Goal: Find specific page/section: Find specific page/section

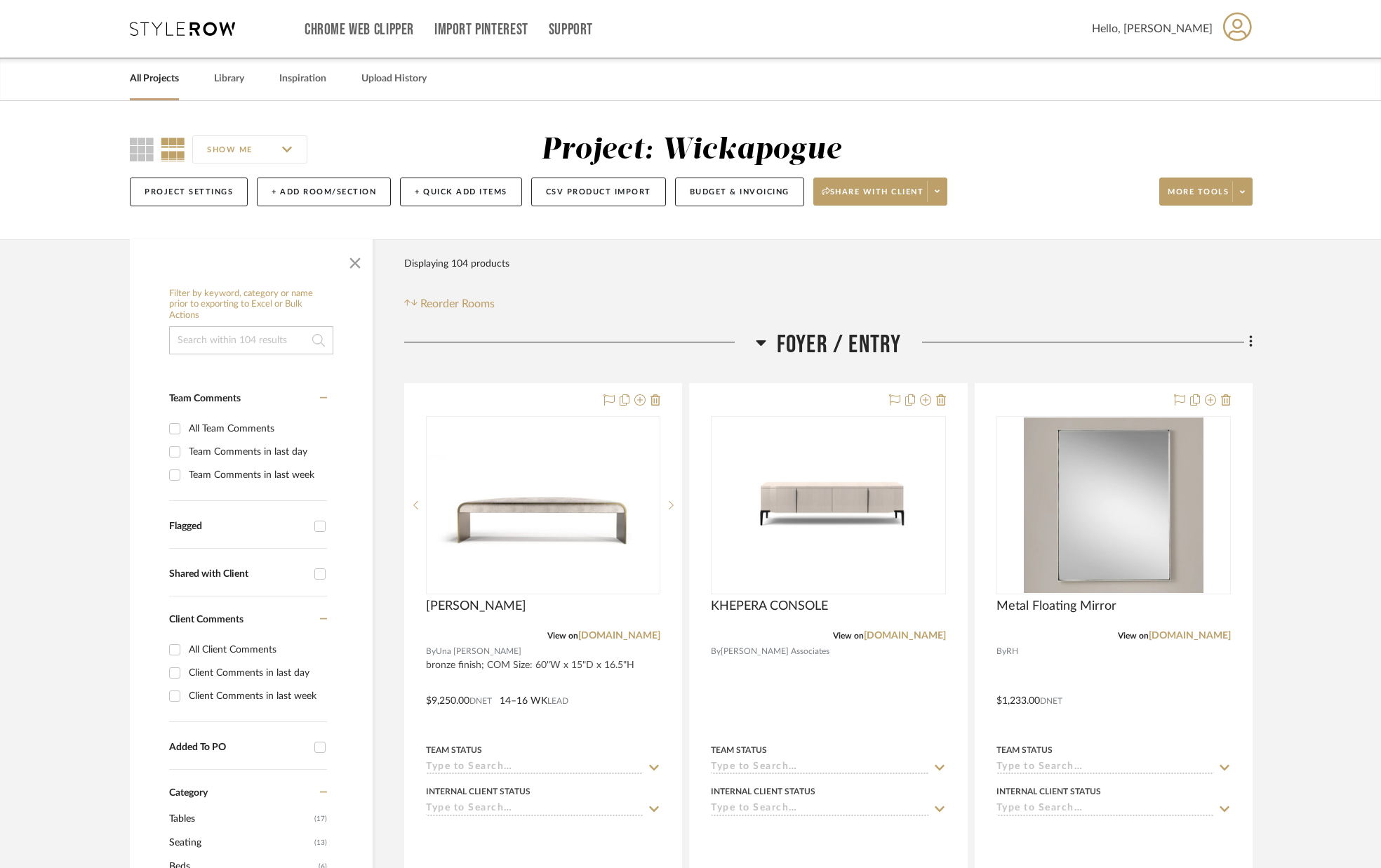
click at [155, 82] on link "All Projects" at bounding box center [154, 79] width 49 height 19
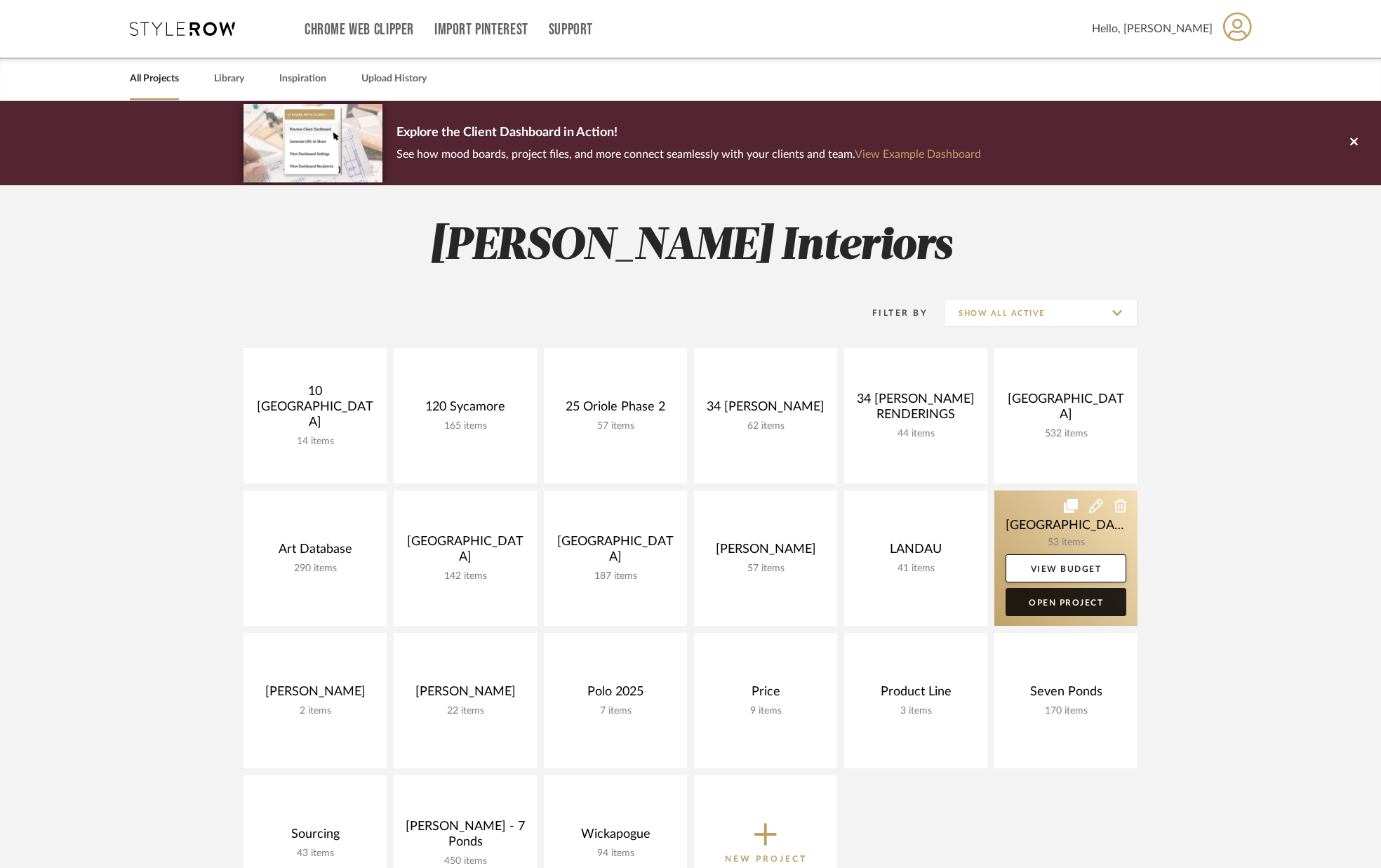
click at [1075, 604] on link "Open Project" at bounding box center [1066, 602] width 121 height 28
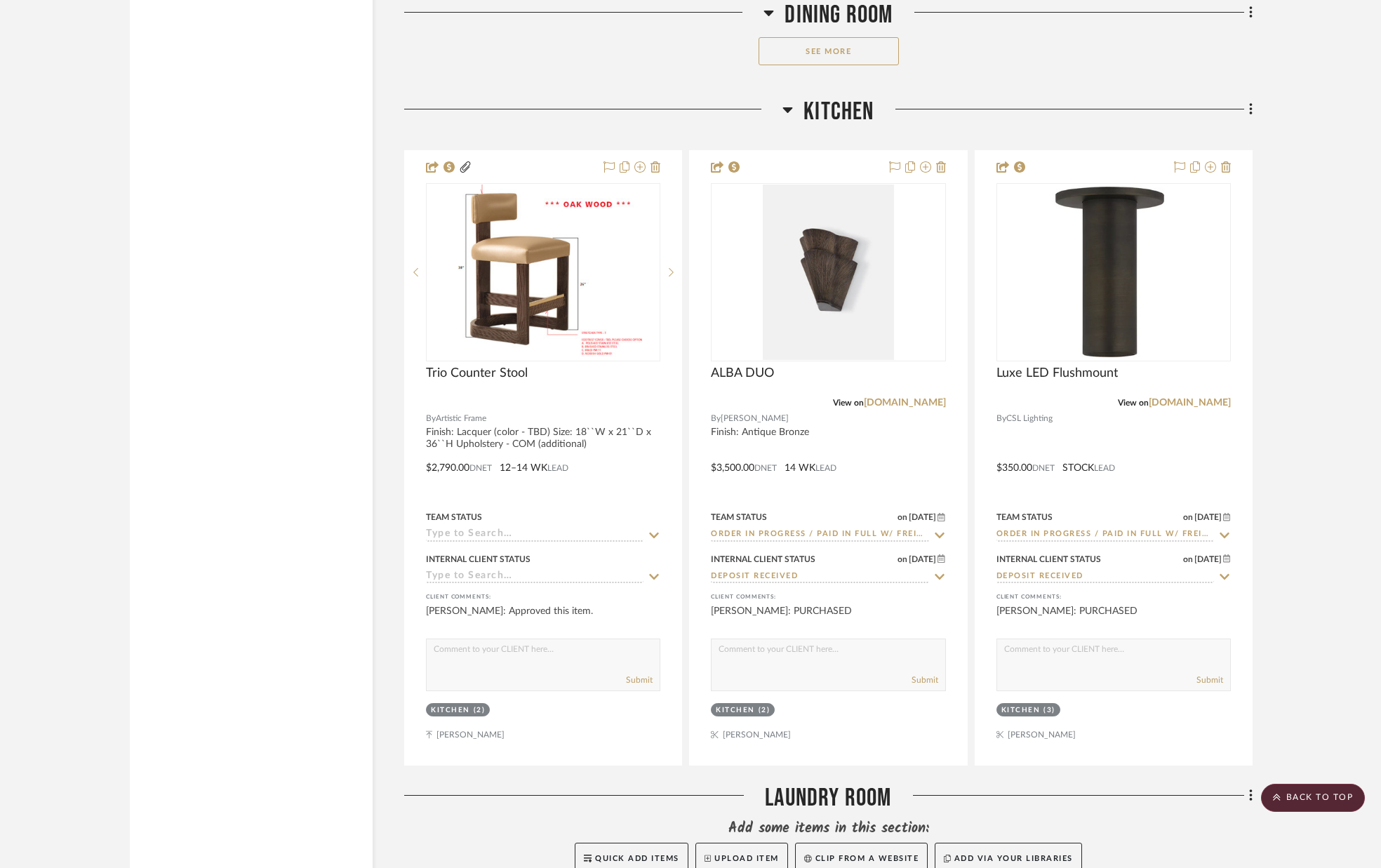
scroll to position [5520, 0]
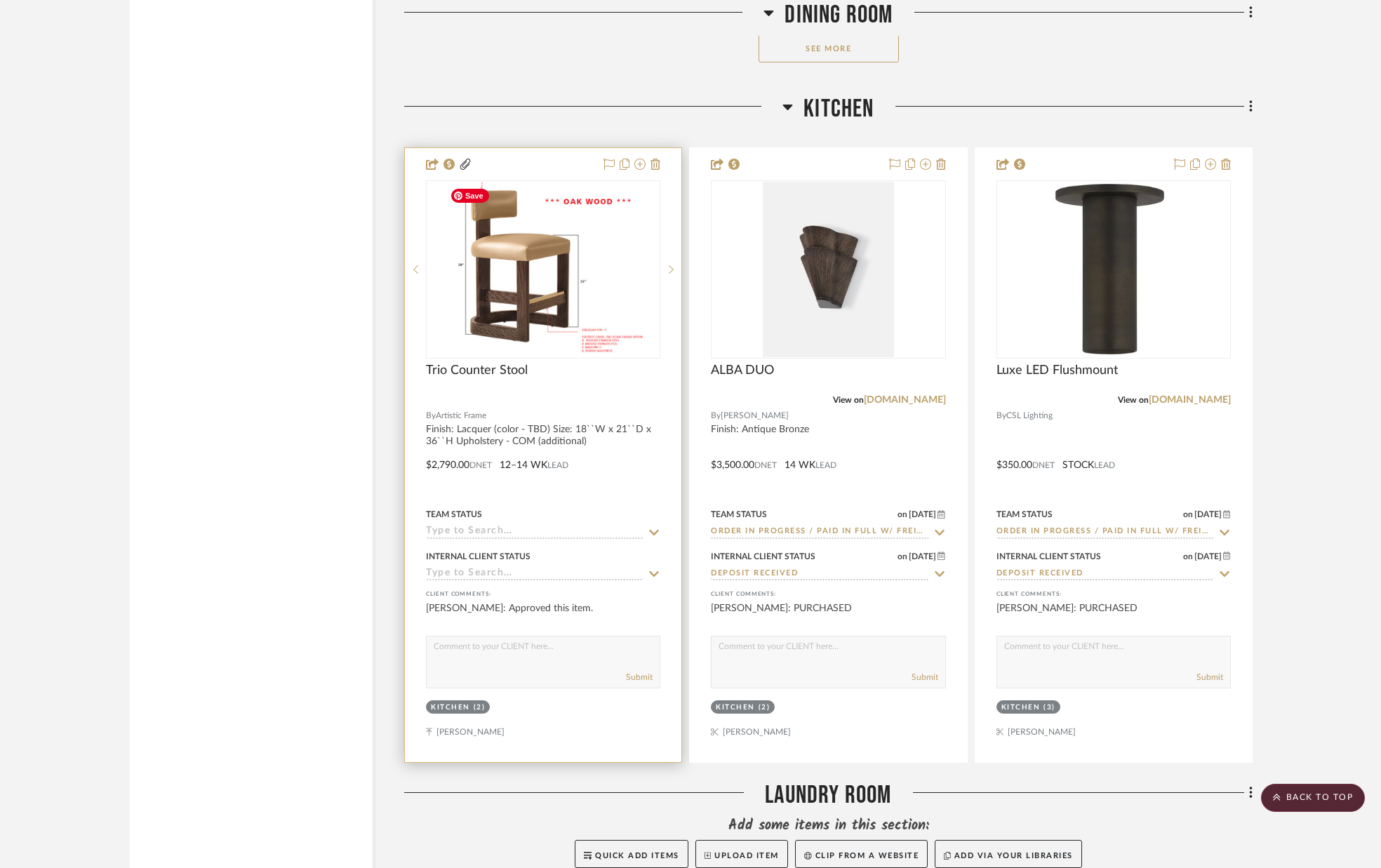
click at [532, 304] on img "0" at bounding box center [543, 269] width 198 height 175
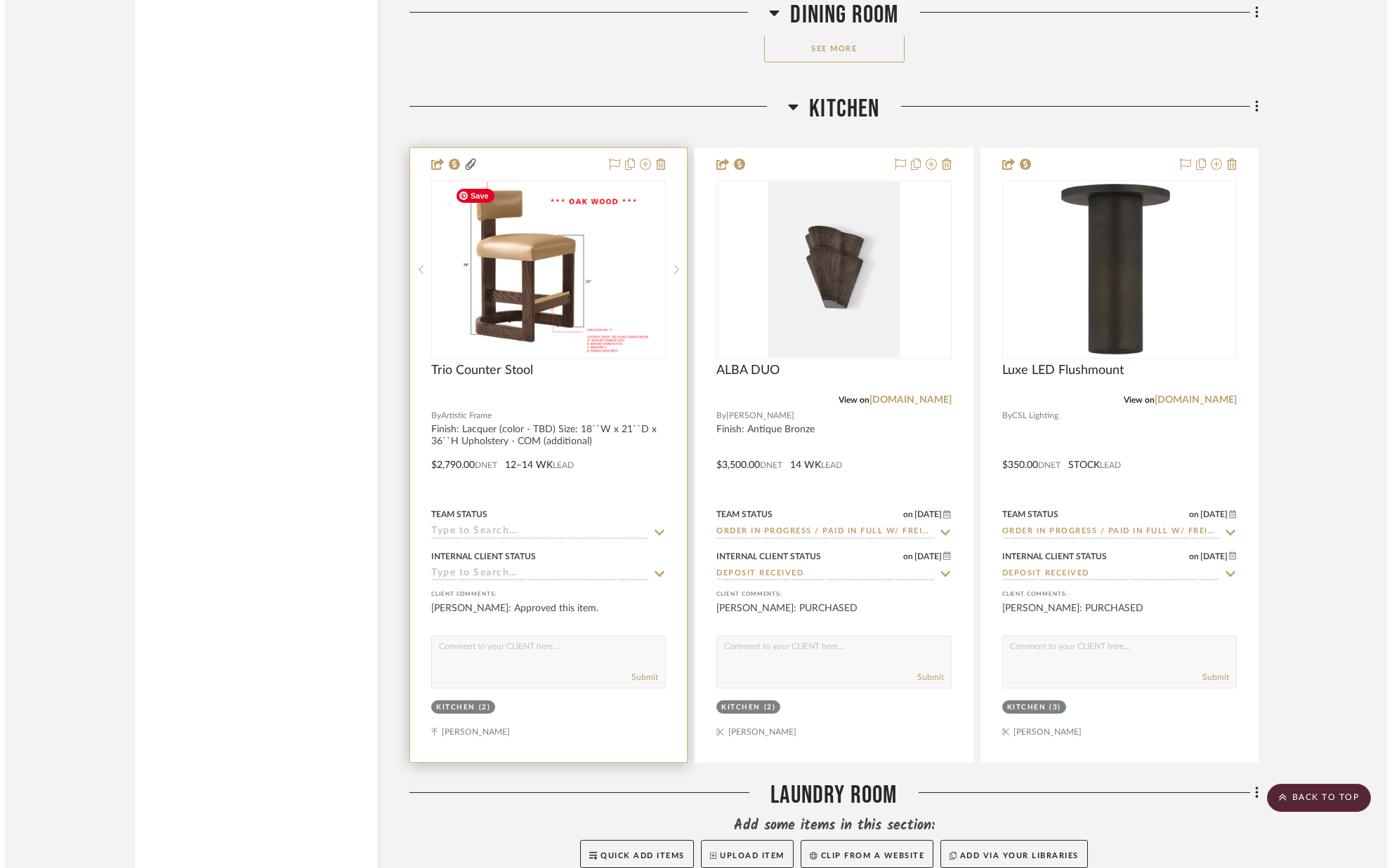
scroll to position [0, 0]
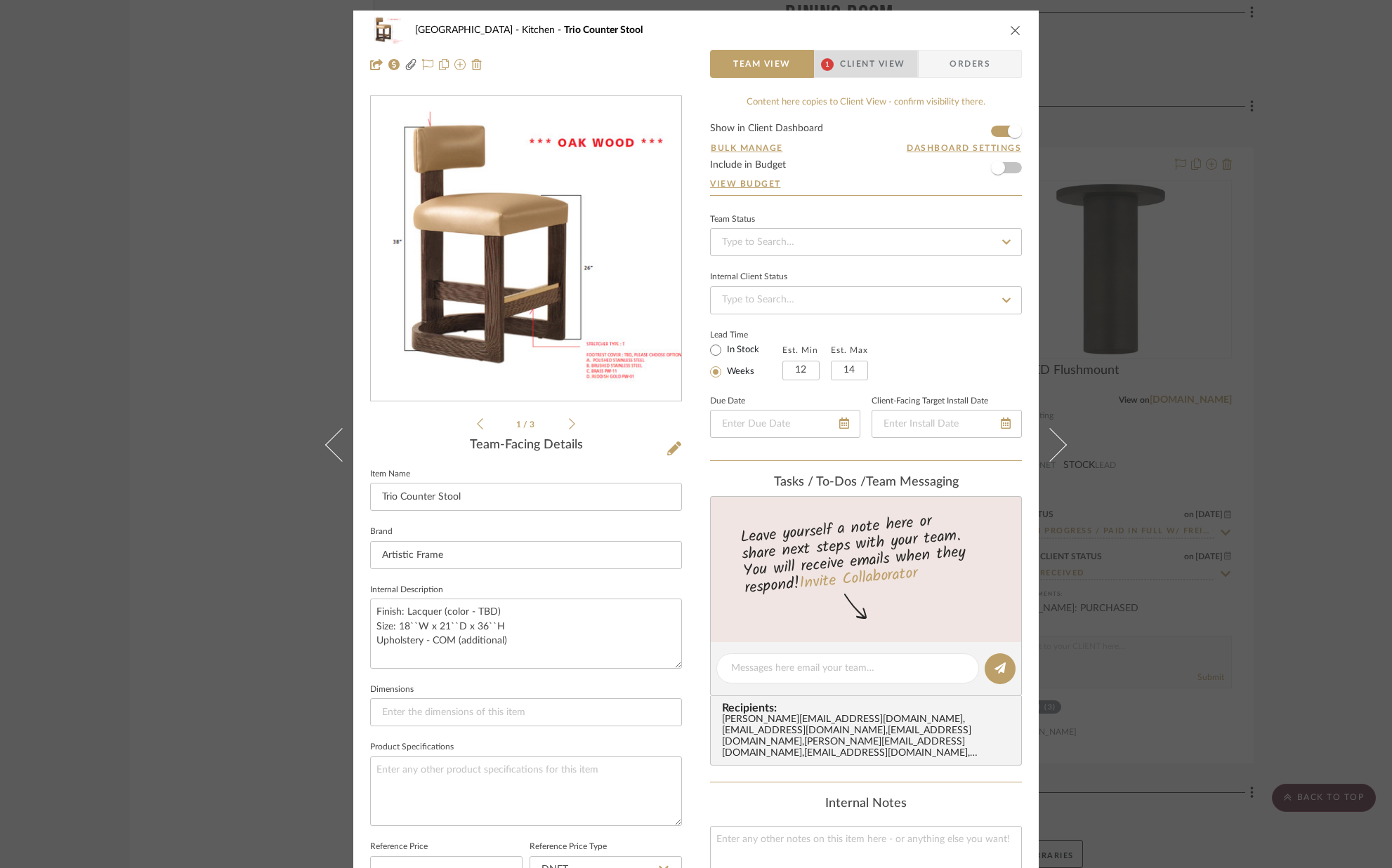
click at [848, 66] on span "Client View" at bounding box center [871, 63] width 65 height 28
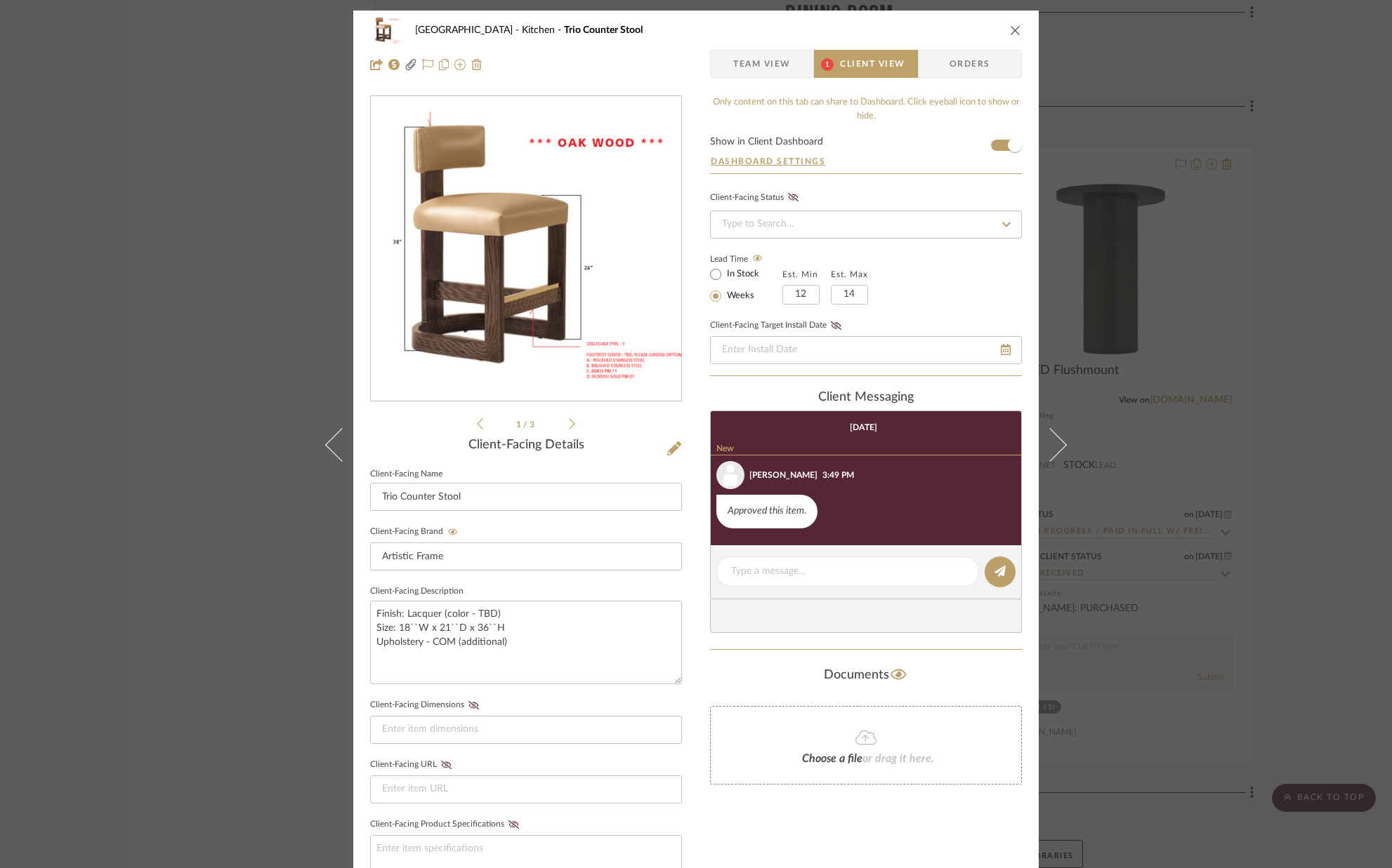
click at [1010, 28] on icon "close" at bounding box center [1015, 30] width 12 height 12
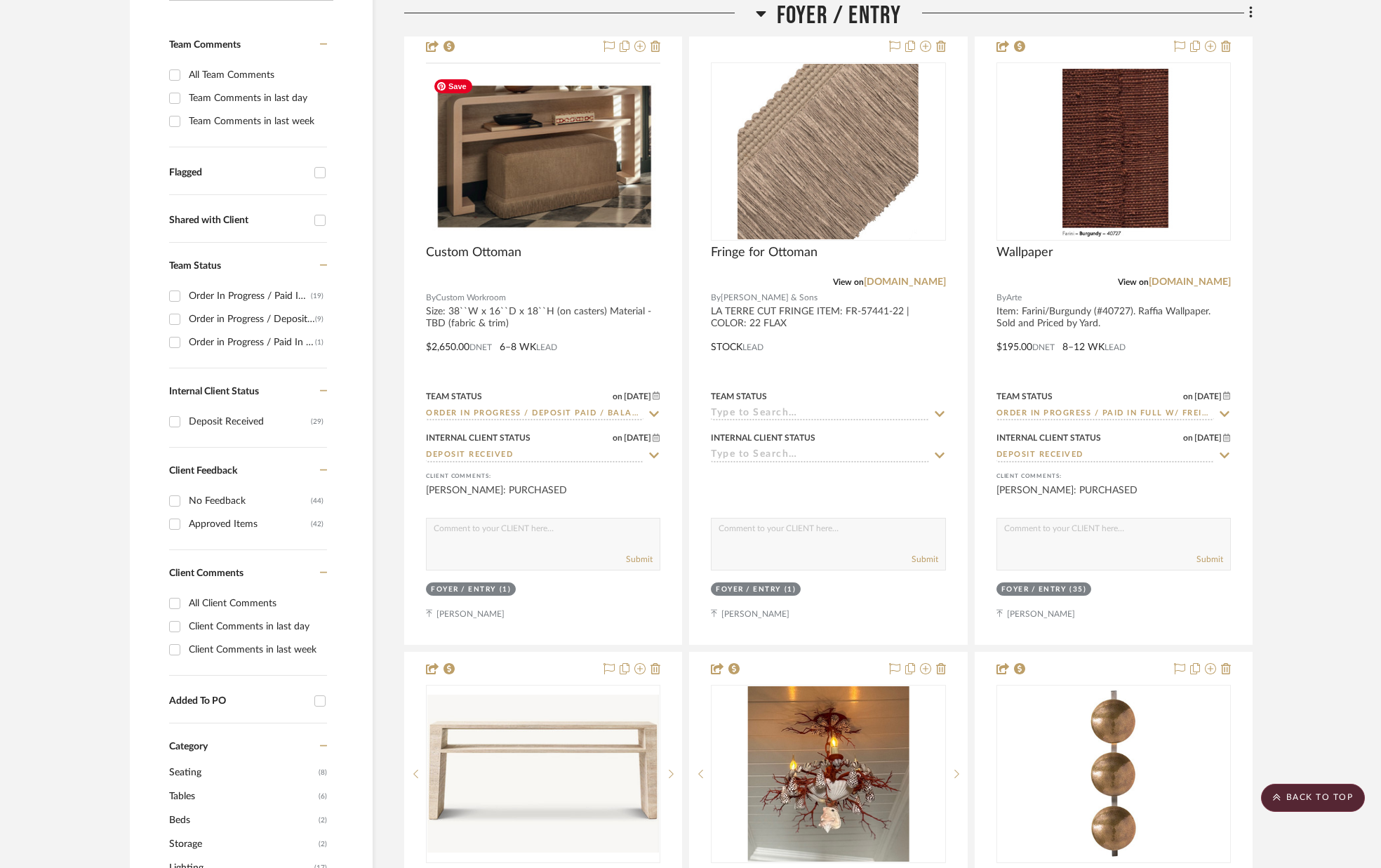
scroll to position [354, 0]
